Goal: Information Seeking & Learning: Learn about a topic

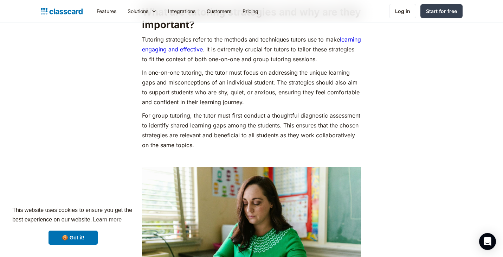
scroll to position [612, 0]
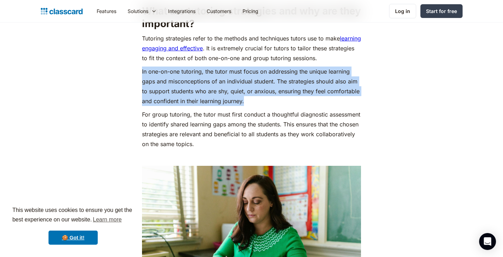
drag, startPoint x: 142, startPoint y: 71, endPoint x: 270, endPoint y: 97, distance: 130.3
click at [270, 97] on p "In one-on-one tutoring, the tutor must focus on addressing the unique learning …" at bounding box center [251, 85] width 219 height 39
copy p "In one-on-one tutoring, the tutor must focus on addressing the unique learning …"
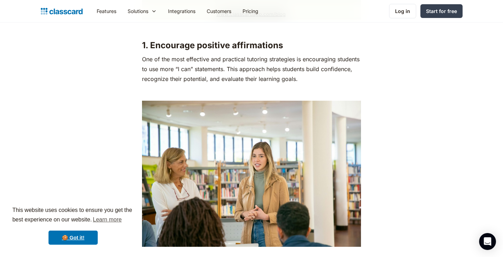
scroll to position [1306, 0]
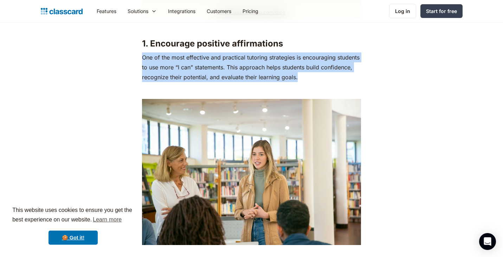
drag, startPoint x: 143, startPoint y: 57, endPoint x: 304, endPoint y: 76, distance: 161.7
click at [304, 76] on p "One of the most effective and practical tutoring strategies is encouraging stud…" at bounding box center [251, 67] width 219 height 30
copy p "One of the most effective and practical tutoring strategies is encouraging stud…"
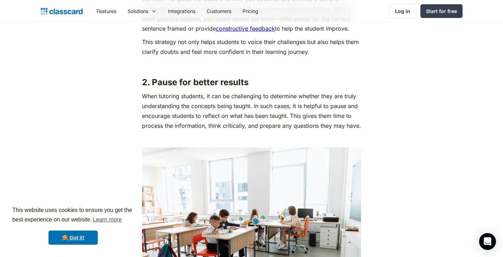
scroll to position [1597, 0]
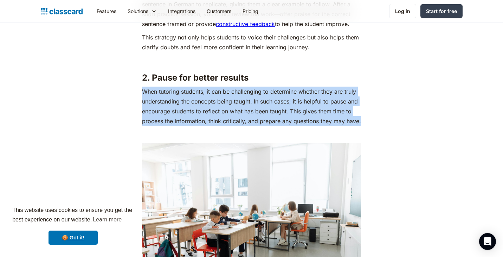
drag, startPoint x: 142, startPoint y: 92, endPoint x: 367, endPoint y: 121, distance: 226.0
copy p "When tutoring students, it can be challenging to determine whether they are tru…"
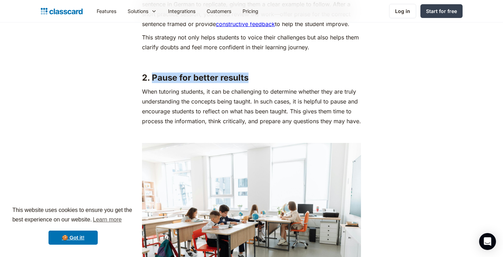
drag, startPoint x: 151, startPoint y: 79, endPoint x: 247, endPoint y: 80, distance: 95.2
click at [247, 80] on strong "2. Pause for better results" at bounding box center [195, 77] width 106 height 10
copy strong "Pause for better results"
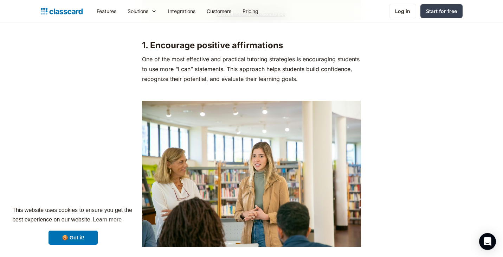
scroll to position [1304, 0]
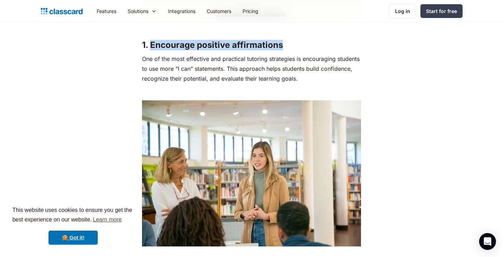
drag, startPoint x: 152, startPoint y: 44, endPoint x: 281, endPoint y: 44, distance: 129.3
click at [281, 44] on strong "1. Encourage positive affirmations" at bounding box center [212, 45] width 141 height 10
copy strong "Encourage positive affirmations"
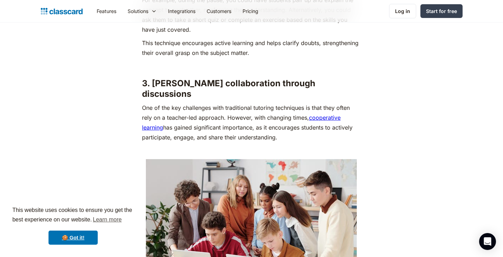
scroll to position [1909, 0]
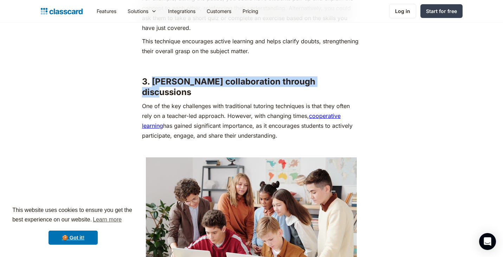
drag, startPoint x: 152, startPoint y: 80, endPoint x: 318, endPoint y: 82, distance: 166.2
click at [315, 82] on strong "3. [PERSON_NAME] collaboration through discussions" at bounding box center [228, 86] width 173 height 21
copy strong "[PERSON_NAME] collaboration through discussions"
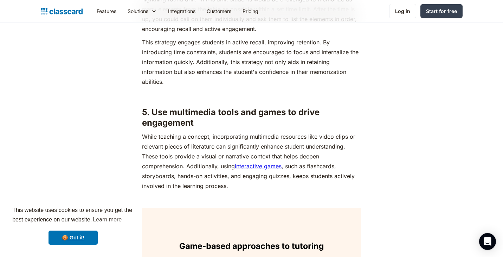
scroll to position [2576, 0]
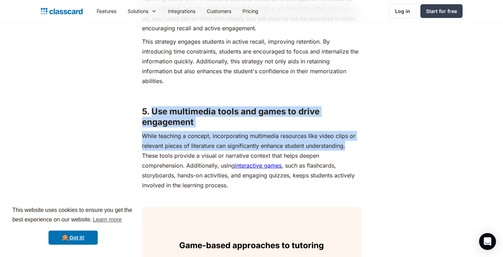
drag, startPoint x: 153, startPoint y: 99, endPoint x: 350, endPoint y: 134, distance: 199.9
copy div "Use multimedia tools and games to drive engagement While teaching a concept, in…"
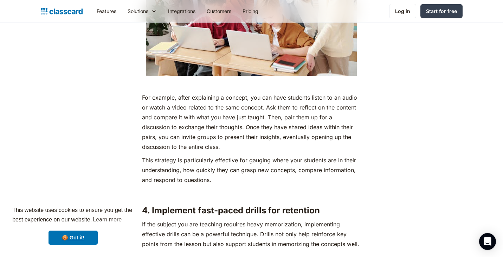
scroll to position [2131, 0]
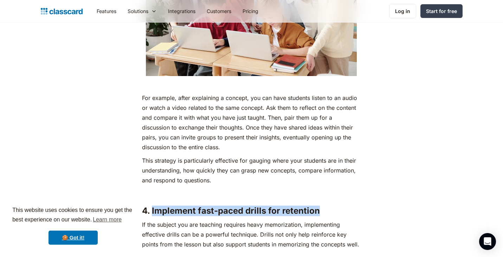
drag, startPoint x: 152, startPoint y: 199, endPoint x: 318, endPoint y: 200, distance: 165.9
click at [318, 205] on strong "4. Implement fast-paced drills for retention" at bounding box center [231, 210] width 178 height 10
copy strong "Implement fast-paced drills for retention"
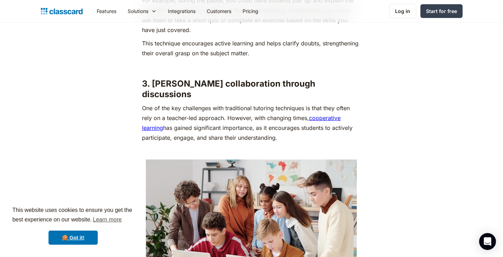
scroll to position [1894, 0]
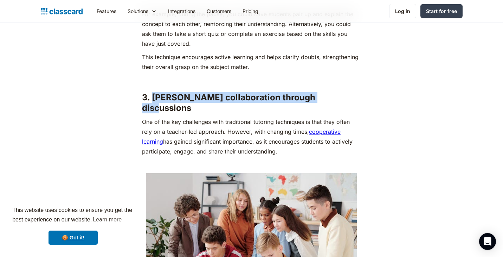
drag, startPoint x: 152, startPoint y: 97, endPoint x: 320, endPoint y: 100, distance: 168.0
click at [320, 100] on h3 "3. [PERSON_NAME] collaboration through discussions" at bounding box center [251, 102] width 219 height 21
copy strong "[PERSON_NAME] collaboration through discussions"
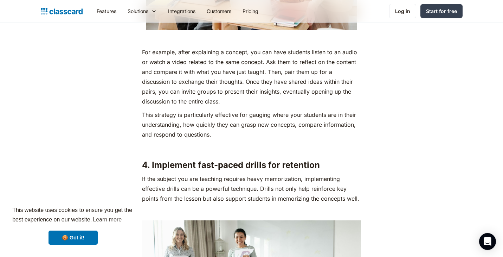
scroll to position [2179, 0]
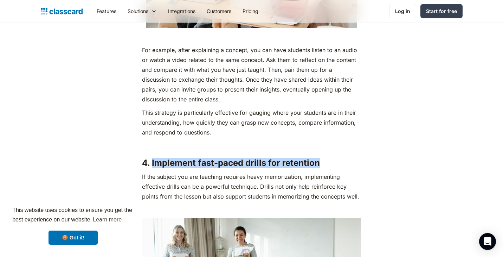
drag, startPoint x: 152, startPoint y: 151, endPoint x: 335, endPoint y: 153, distance: 182.8
click at [335, 157] on h3 "4. Implement fast-paced drills for retention" at bounding box center [251, 162] width 219 height 11
copy strong "Implement fast-paced drills for retention"
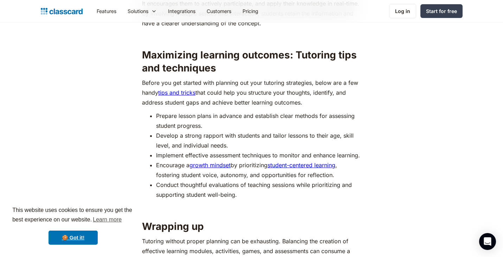
scroll to position [3084, 0]
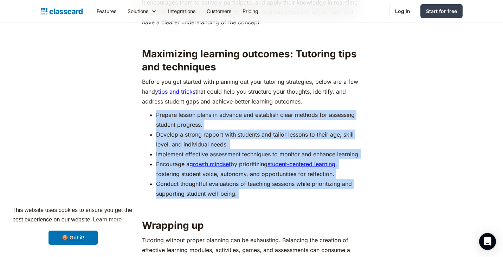
drag, startPoint x: 156, startPoint y: 103, endPoint x: 293, endPoint y: 216, distance: 177.2
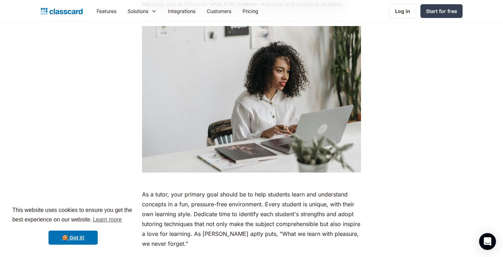
scroll to position [3481, 0]
